Goal: Information Seeking & Learning: Find specific fact

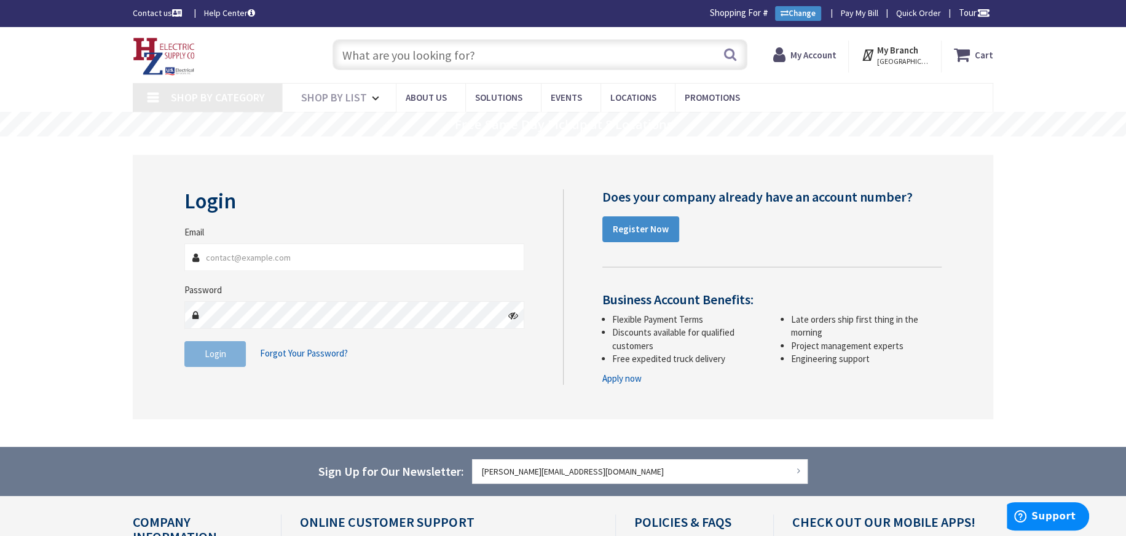
type input "[PERSON_NAME][EMAIL_ADDRESS][DOMAIN_NAME]"
click at [453, 390] on div "Login Invalid login or password Email jean@mbprecision.net Password Login Forgo…" at bounding box center [563, 287] width 860 height 264
click at [209, 348] on span "Login" at bounding box center [216, 354] width 22 height 12
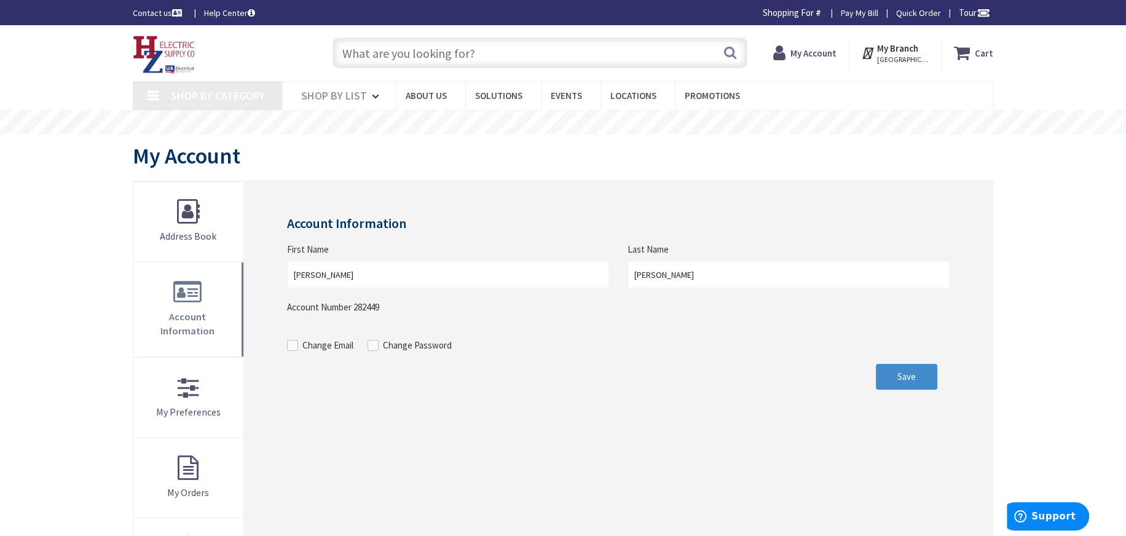
click at [386, 45] on input "text" at bounding box center [539, 52] width 415 height 31
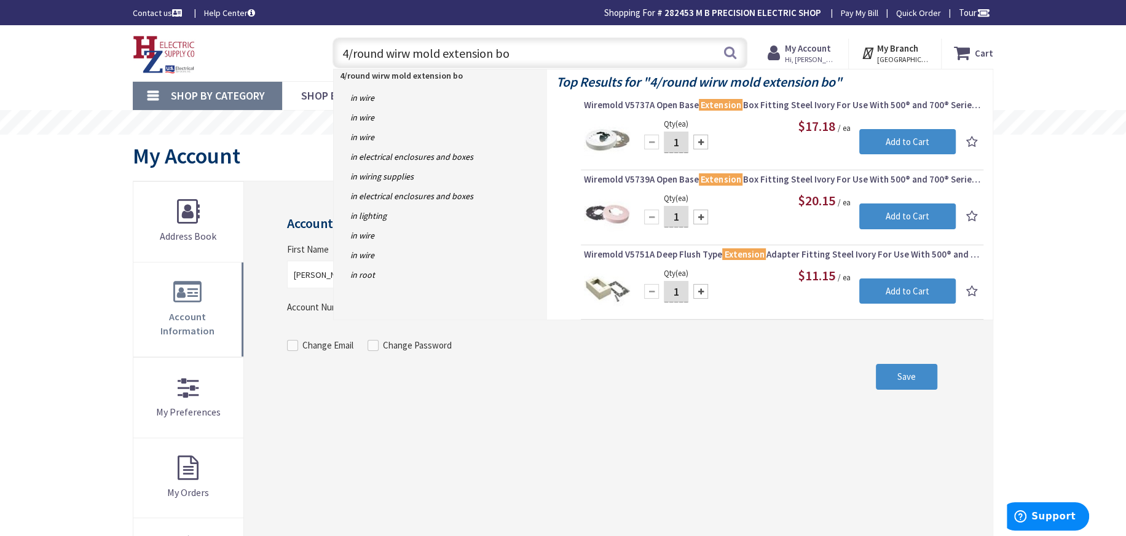
type input "4/round wirw mold extension box"
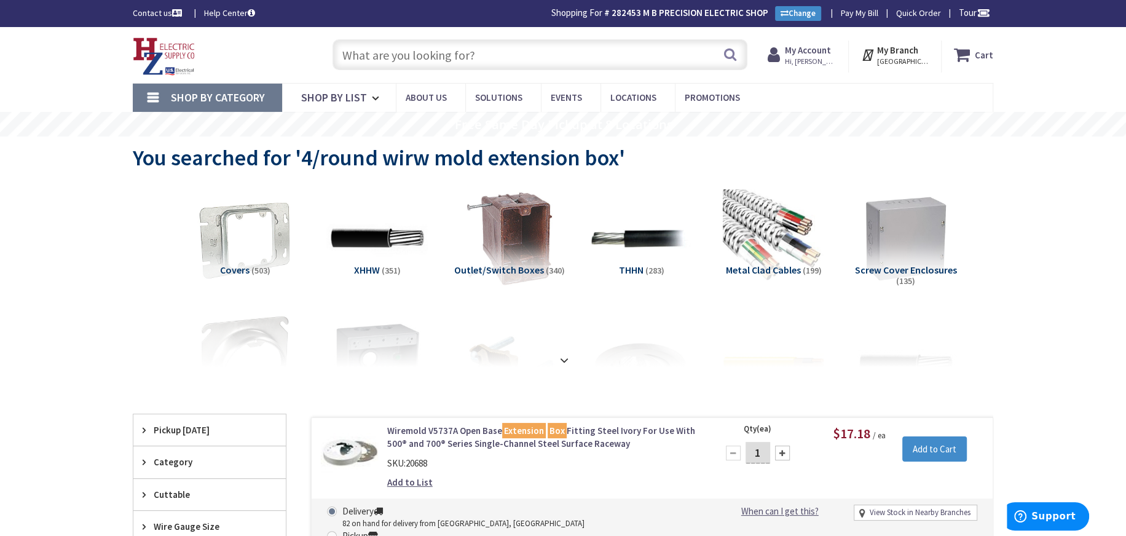
click at [353, 50] on input "text" at bounding box center [539, 54] width 415 height 31
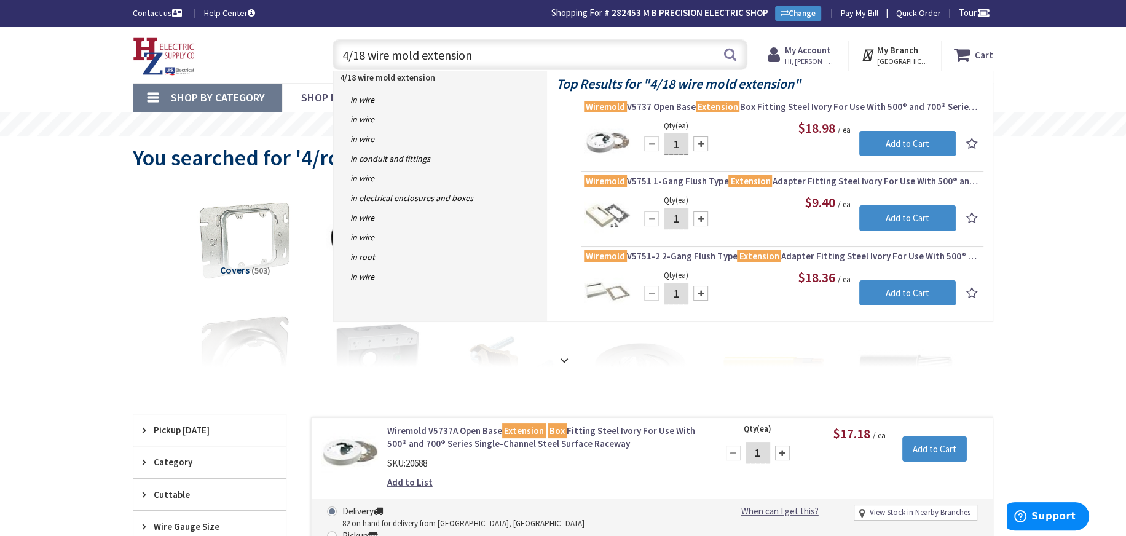
click at [368, 52] on input "4/18 wire mold extension" at bounding box center [539, 54] width 415 height 31
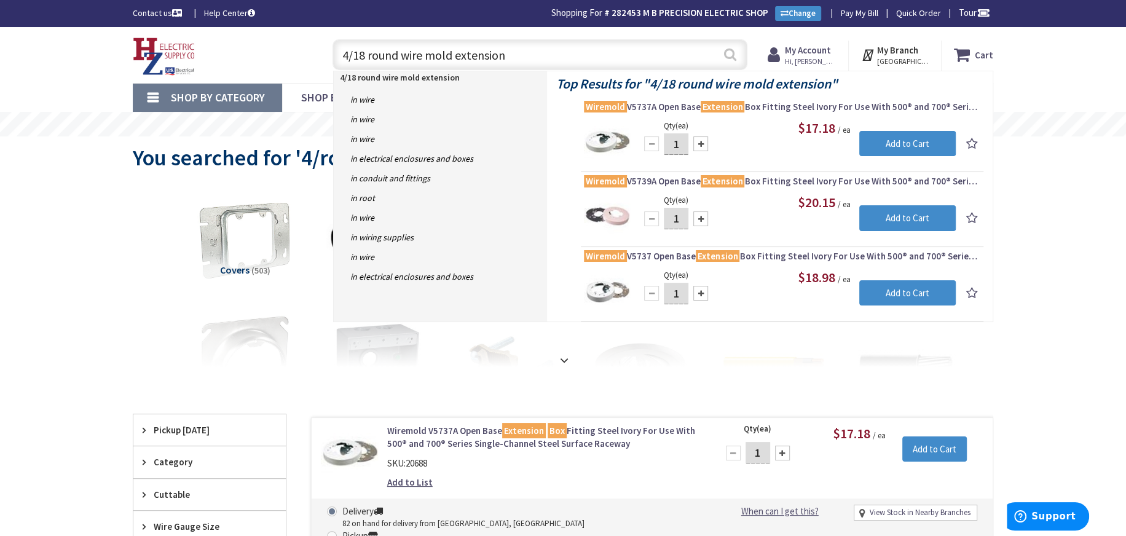
type input "4/18 round wire mold extension"
click at [726, 58] on button "Search" at bounding box center [730, 55] width 16 height 28
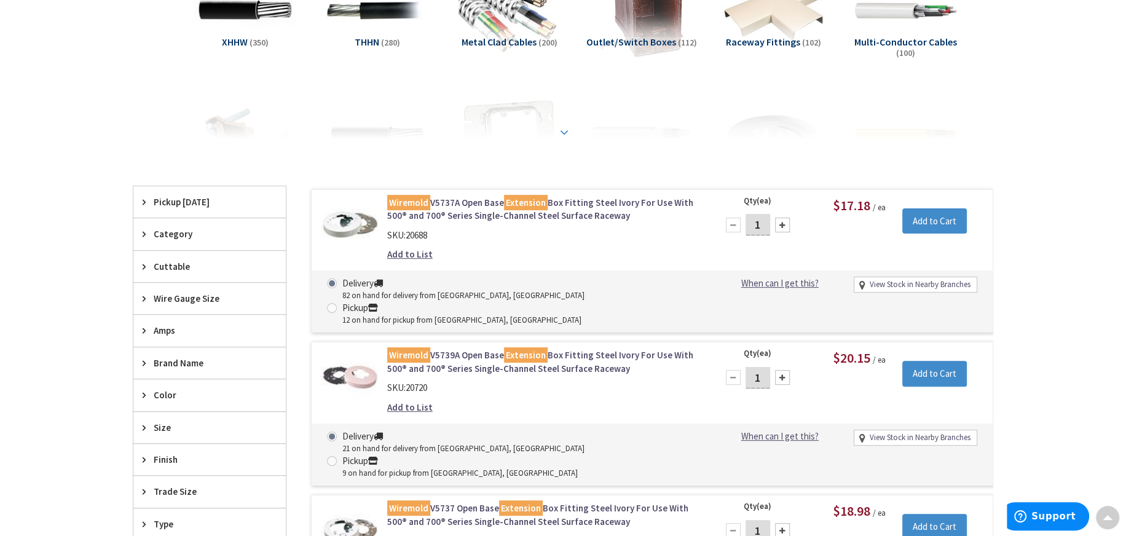
scroll to position [308, 0]
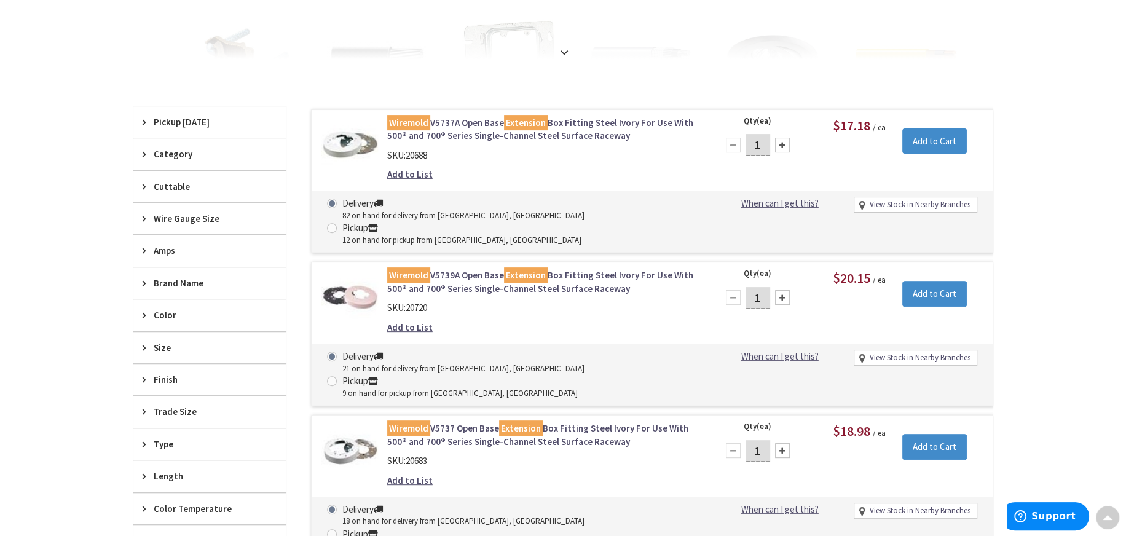
click at [476, 421] on link "Wiremold V5737 Open Base Extension Box Fitting Steel Ivory For Use With 500® an…" at bounding box center [543, 434] width 313 height 26
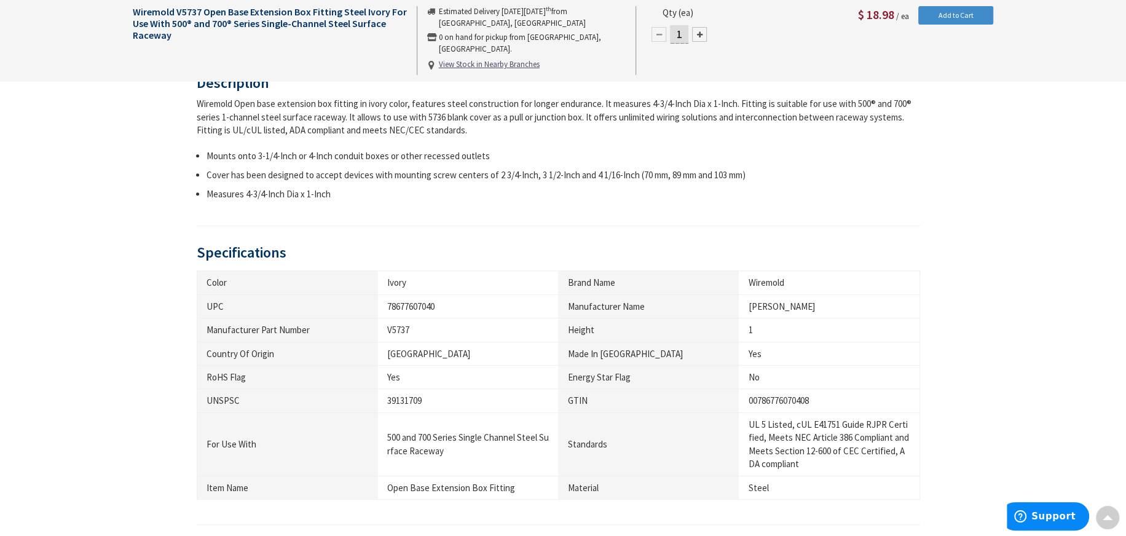
scroll to position [493, 0]
click at [436, 302] on div "78677607040" at bounding box center [468, 305] width 162 height 13
click at [437, 302] on div "78677607040" at bounding box center [468, 305] width 162 height 13
drag, startPoint x: 436, startPoint y: 304, endPoint x: 378, endPoint y: 294, distance: 58.0
click at [378, 294] on td "78677607040" at bounding box center [468, 304] width 181 height 23
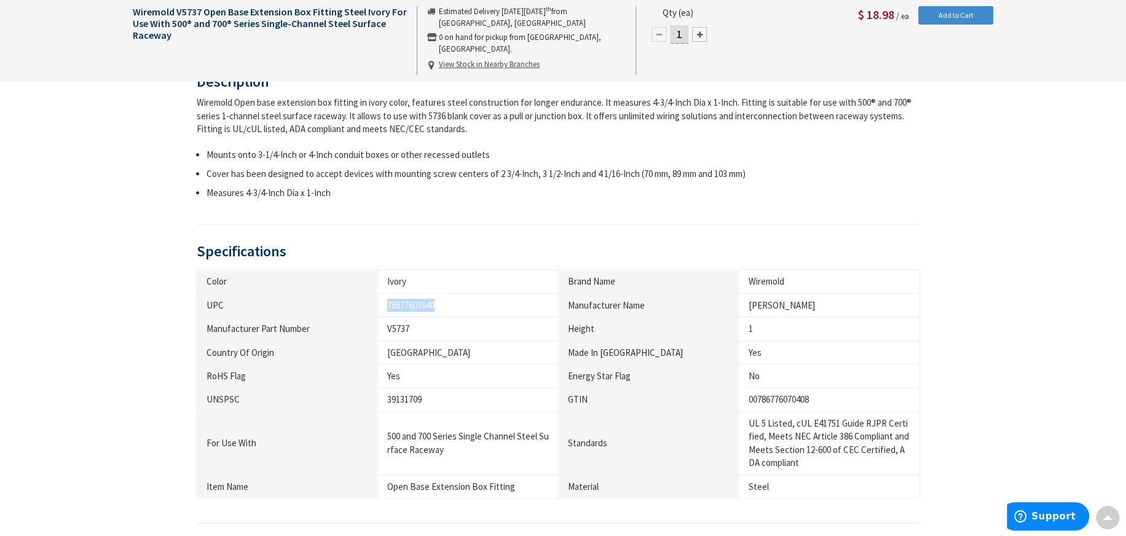
copy div "78677607040"
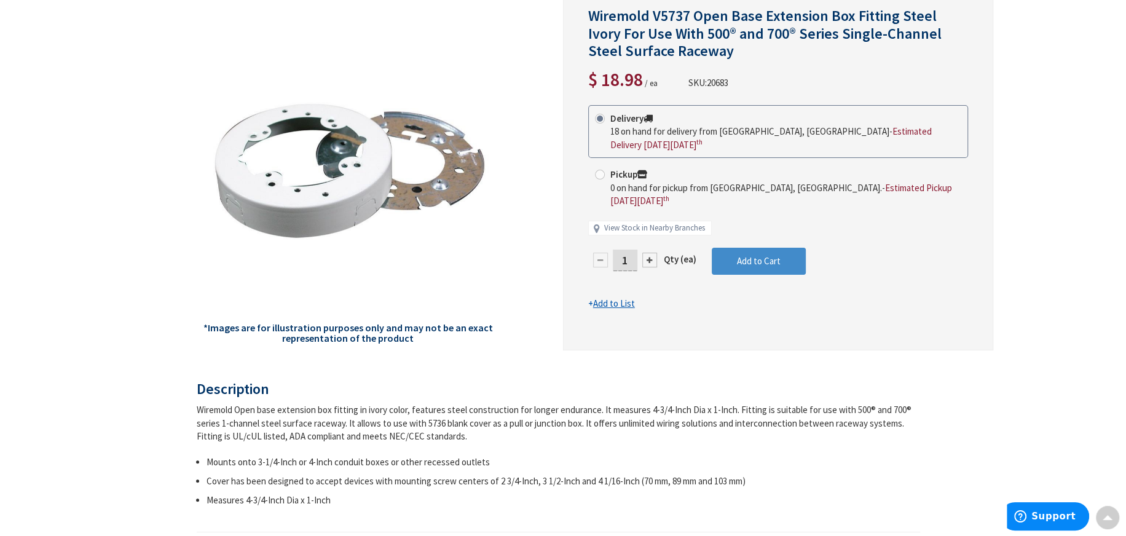
scroll to position [0, 0]
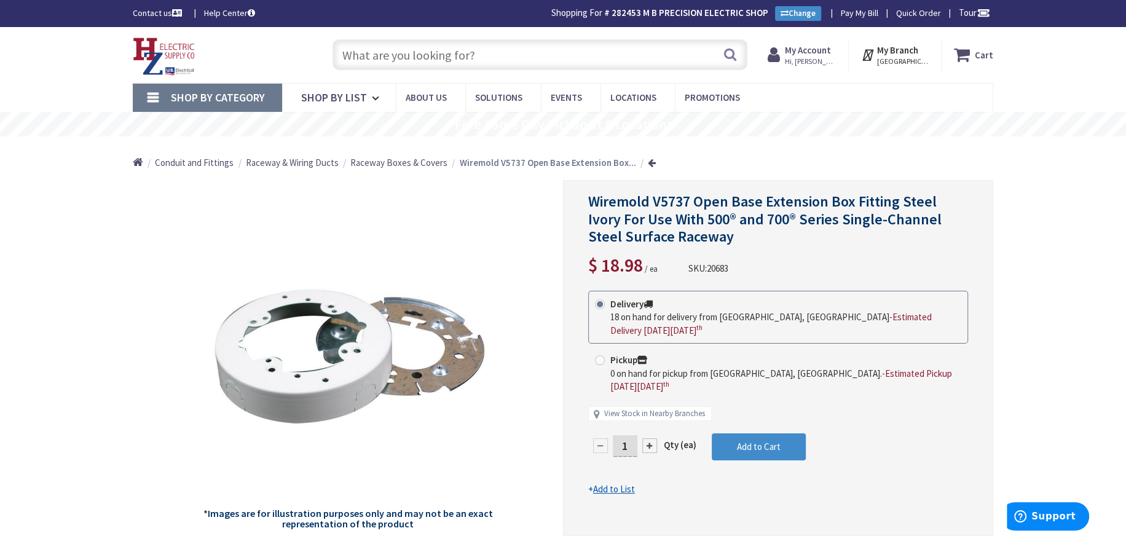
click at [372, 49] on input "text" at bounding box center [539, 54] width 415 height 31
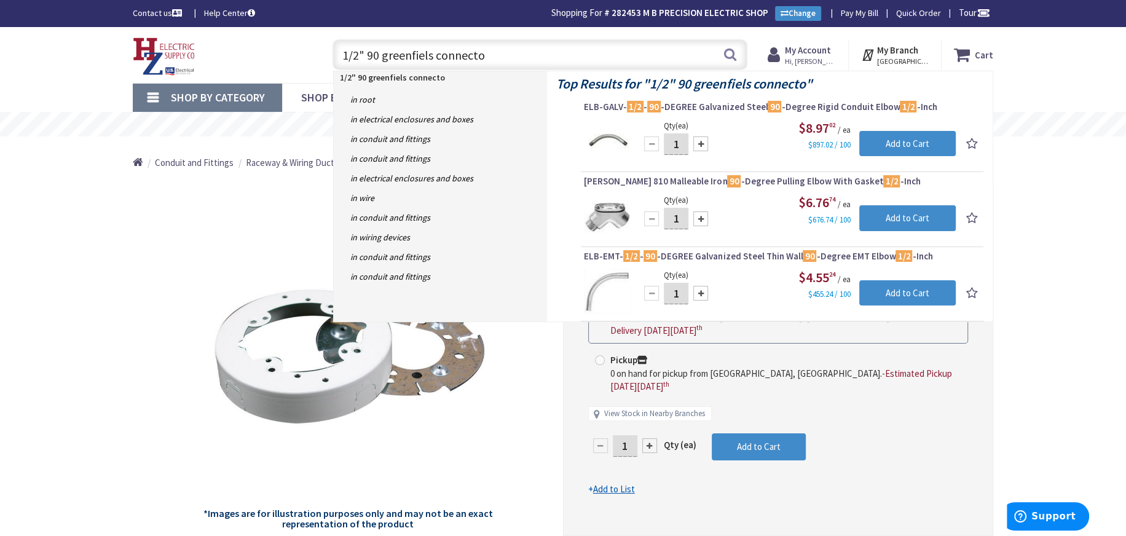
type input "1/2" 90 greenfiels connector"
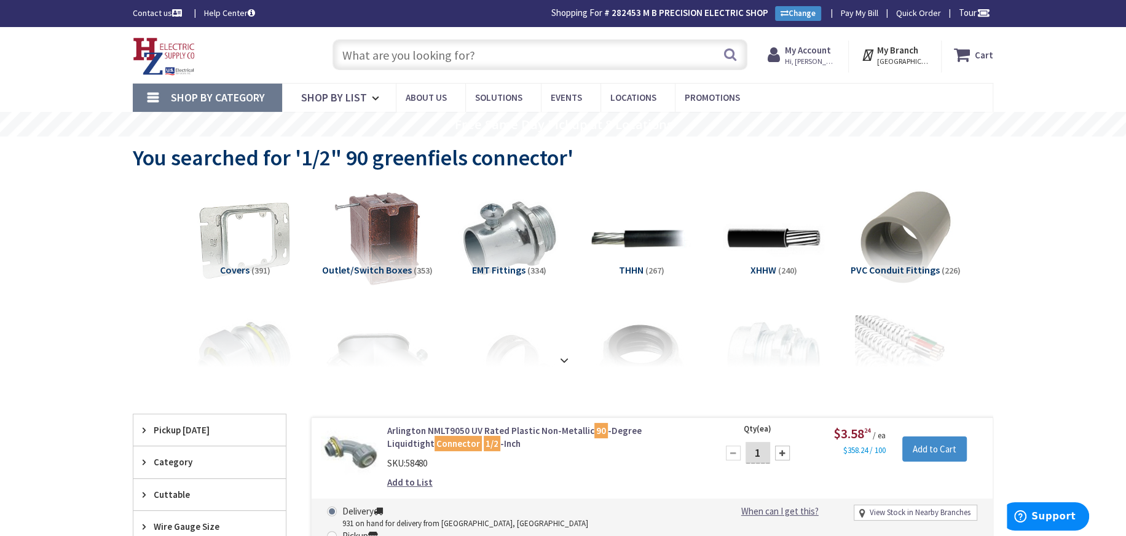
click at [354, 47] on input "text" at bounding box center [539, 54] width 415 height 31
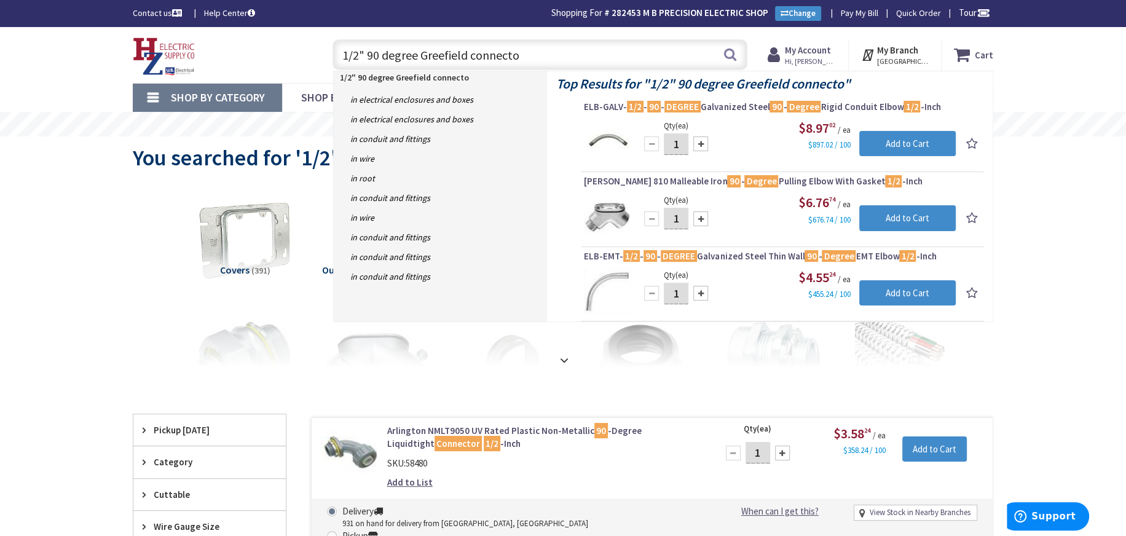
type input "1/2" 90 degree Greefield connector"
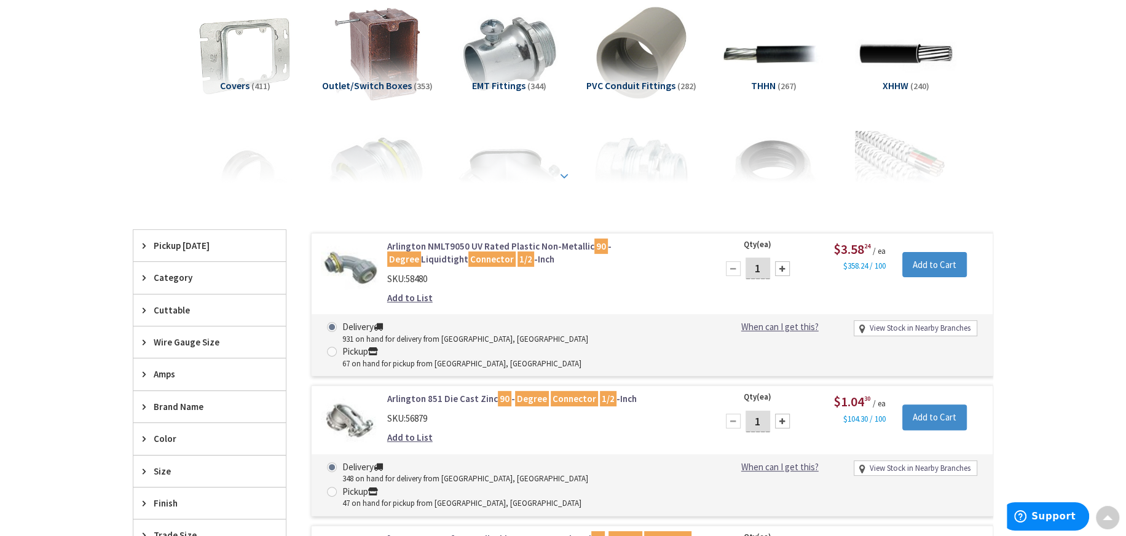
scroll to position [185, 0]
click at [517, 243] on link "Arlington NMLT9050 UV Rated Plastic Non-Metallic 90 - Degree Liquidtight Connec…" at bounding box center [543, 252] width 313 height 26
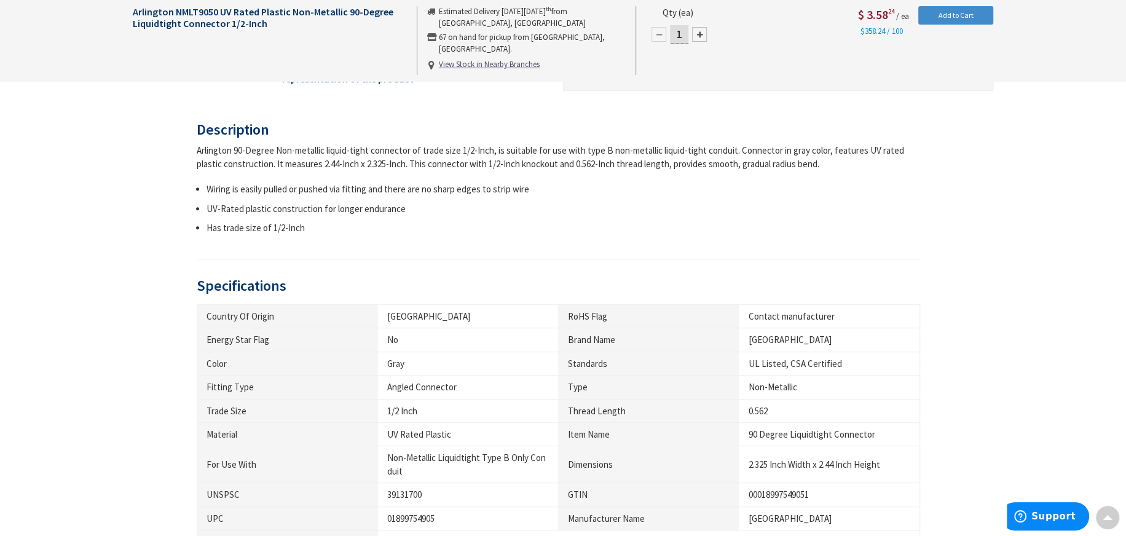
scroll to position [614, 0]
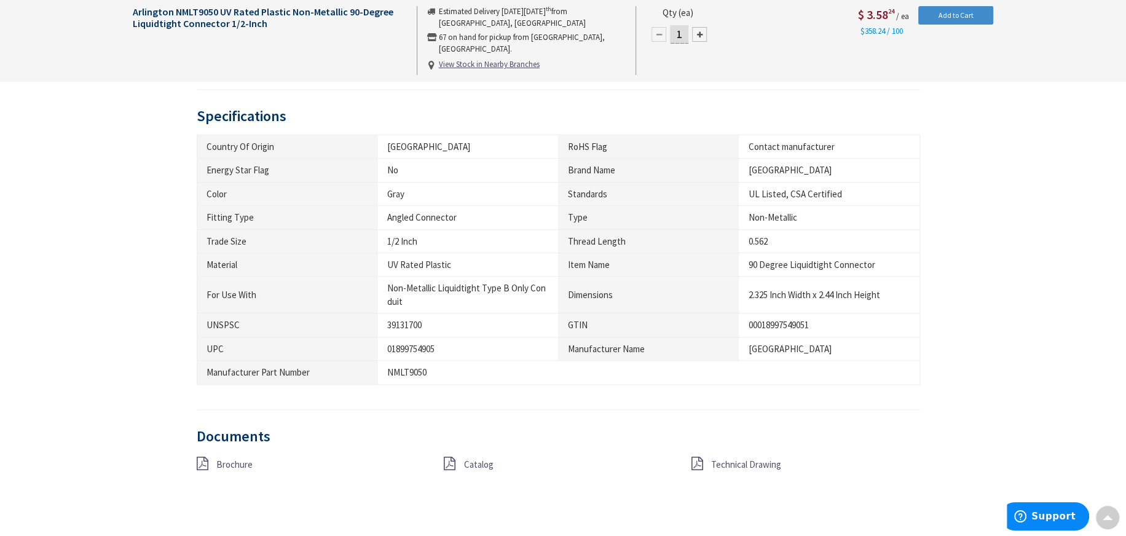
click at [438, 344] on div "01899754905" at bounding box center [468, 348] width 162 height 13
drag, startPoint x: 435, startPoint y: 347, endPoint x: 384, endPoint y: 343, distance: 51.2
click at [384, 343] on td "01899754905" at bounding box center [468, 348] width 181 height 23
copy div "01899754905"
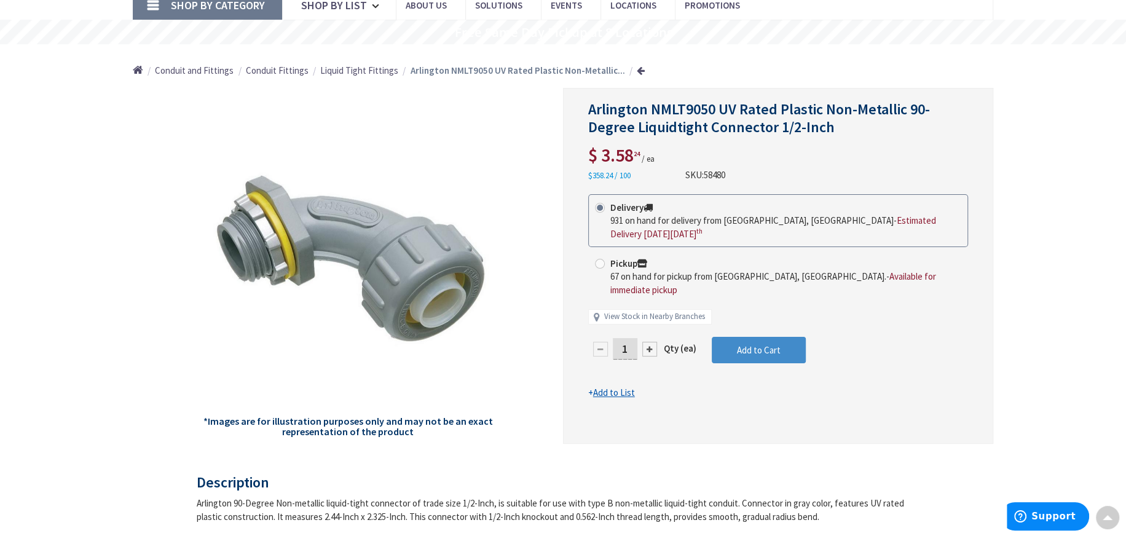
scroll to position [0, 0]
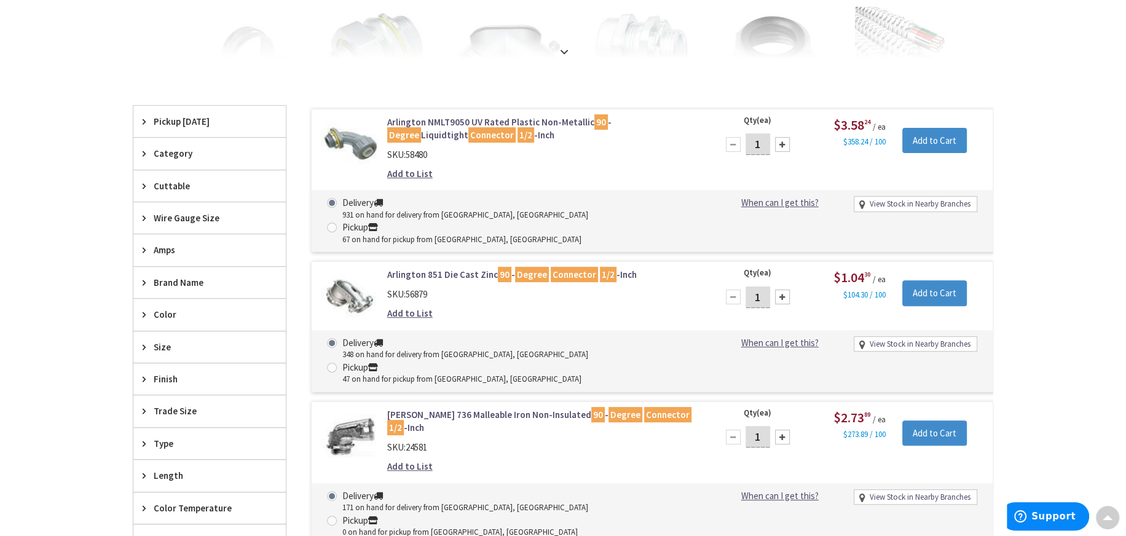
scroll to position [431, 0]
